Goal: Task Accomplishment & Management: Manage account settings

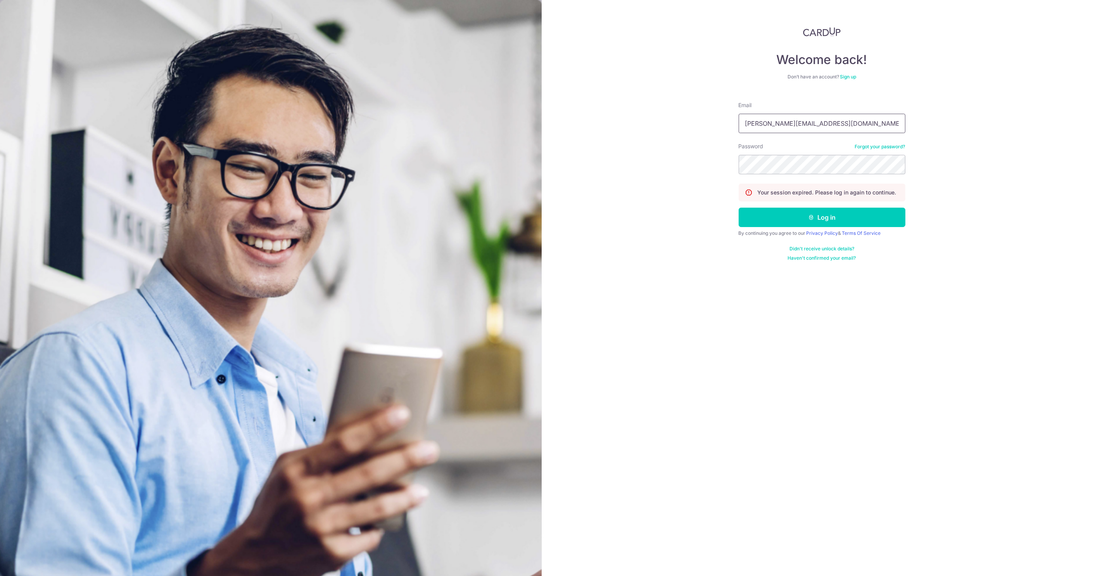
click at [801, 116] on input "germaine@lovet.sg" at bounding box center [822, 123] width 167 height 19
type input "donotreply@lovet.sg"
click at [785, 216] on button "Log in" at bounding box center [822, 216] width 167 height 19
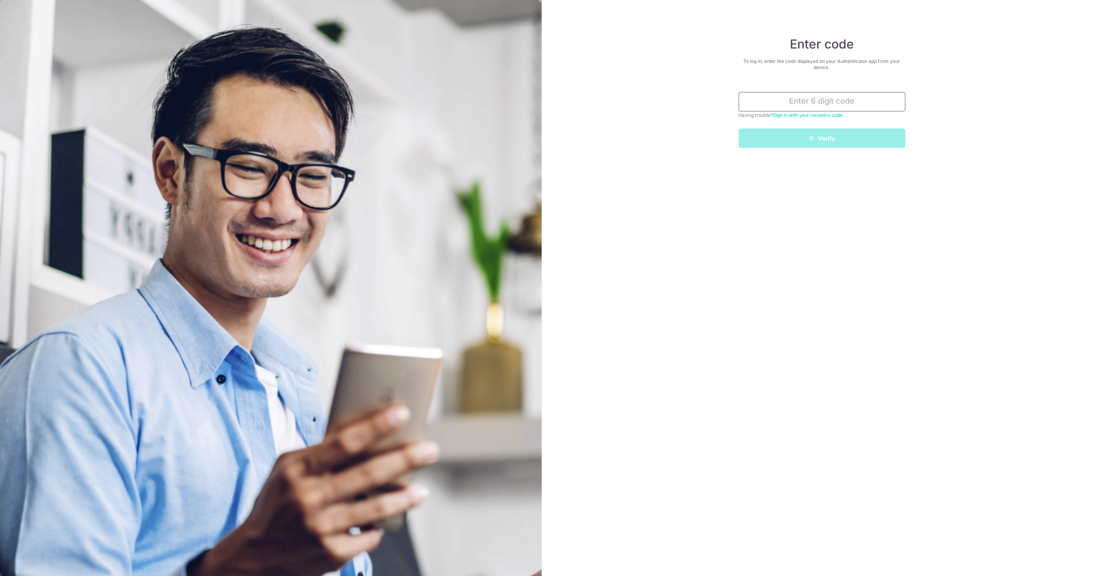
click at [843, 100] on input "text" at bounding box center [822, 101] width 167 height 19
type input "681410"
click at [739, 128] on button "Verify" at bounding box center [822, 137] width 167 height 19
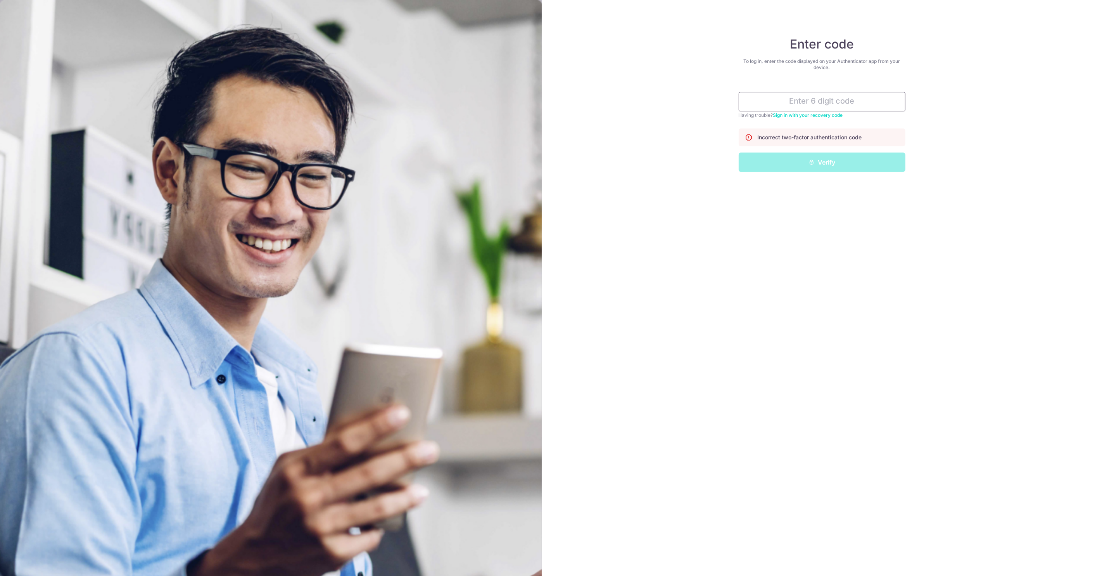
click at [857, 102] on input "text" at bounding box center [822, 101] width 167 height 19
type input "425511"
click at [739, 152] on button "Verify" at bounding box center [822, 161] width 167 height 19
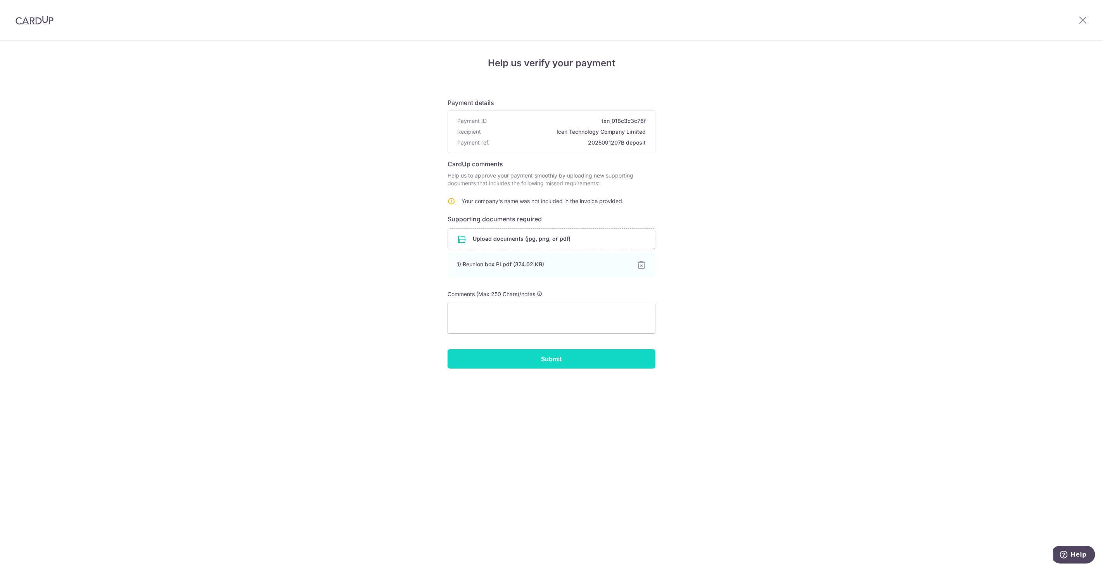
click at [556, 366] on input "Submit" at bounding box center [552, 358] width 208 height 19
